Goal: Information Seeking & Learning: Learn about a topic

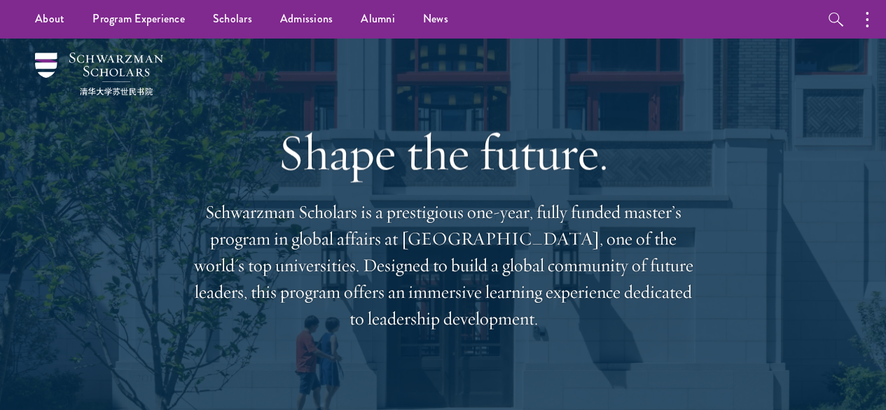
click at [1, 178] on div at bounding box center [443, 262] width 886 height 447
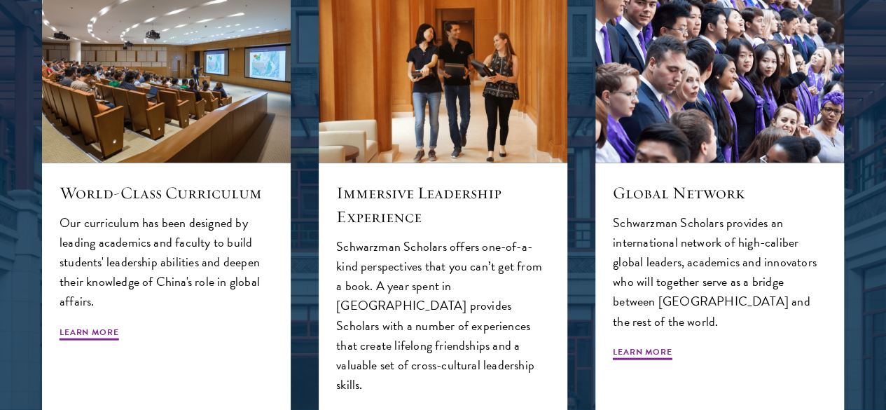
scroll to position [1384, 0]
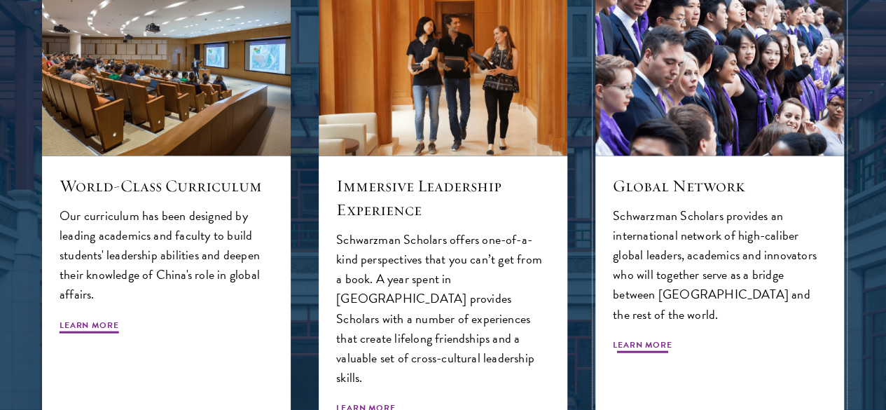
click at [620, 161] on img at bounding box center [719, 73] width 264 height 176
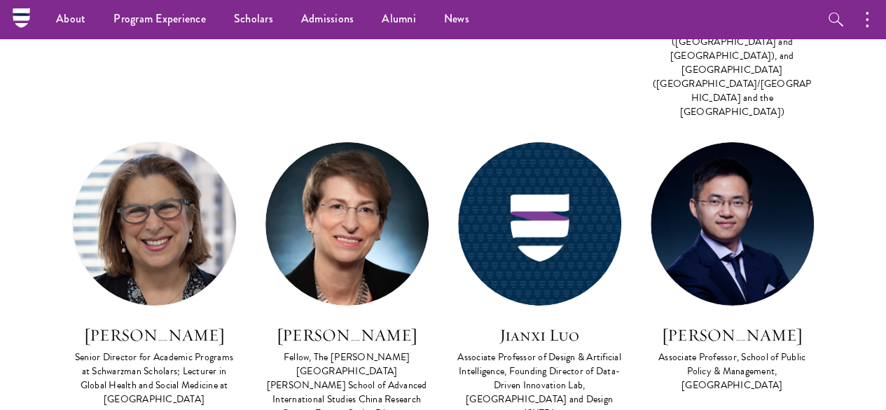
scroll to position [2216, 0]
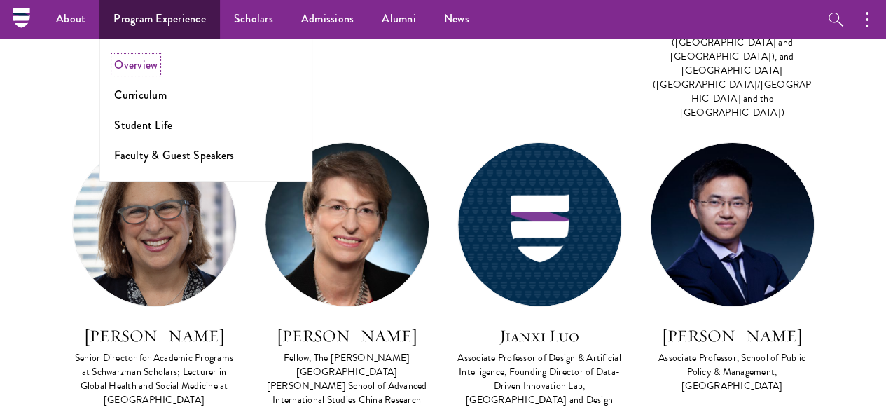
click at [143, 68] on link "Overview" at bounding box center [135, 65] width 43 height 16
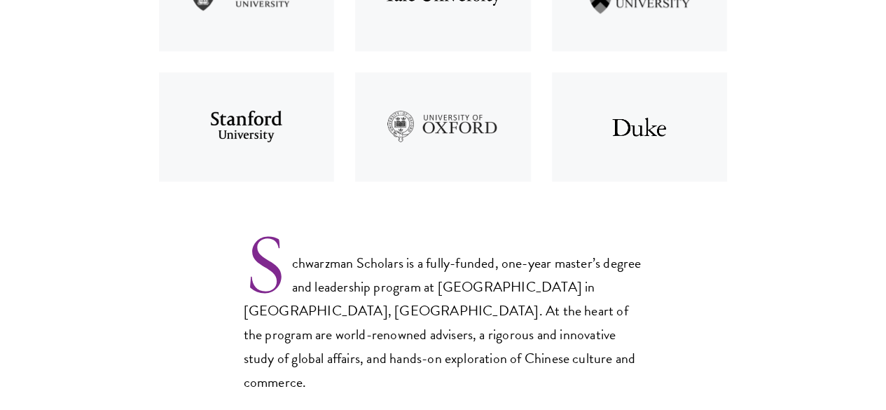
scroll to position [746, 0]
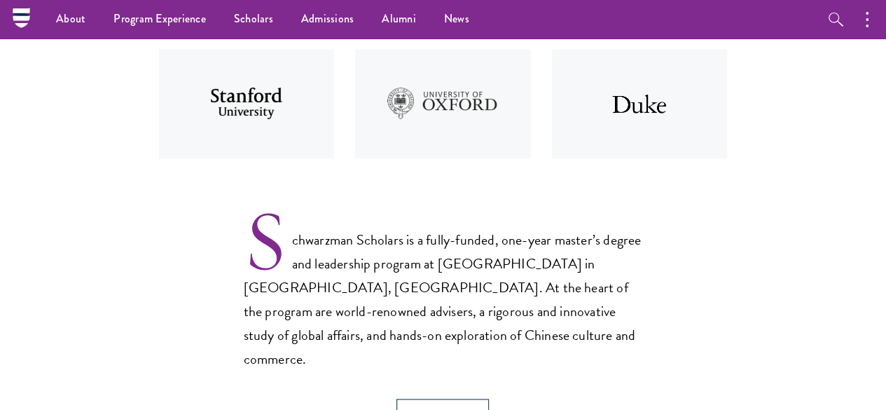
click at [209, 163] on img at bounding box center [246, 104] width 197 height 130
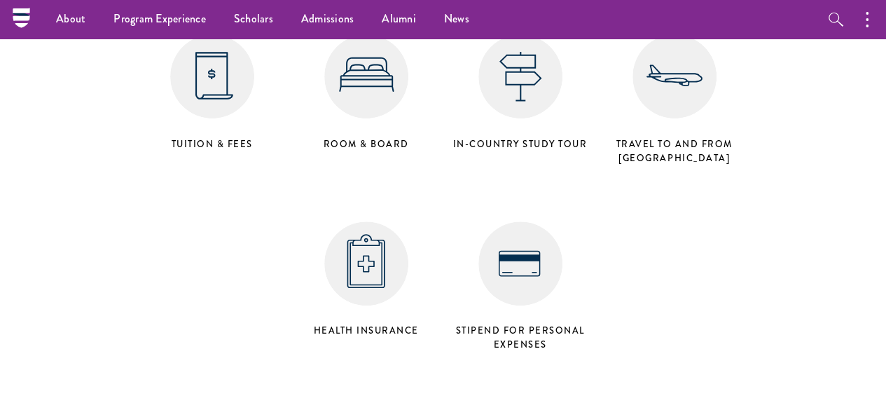
scroll to position [5700, 0]
